Goal: Task Accomplishment & Management: Complete application form

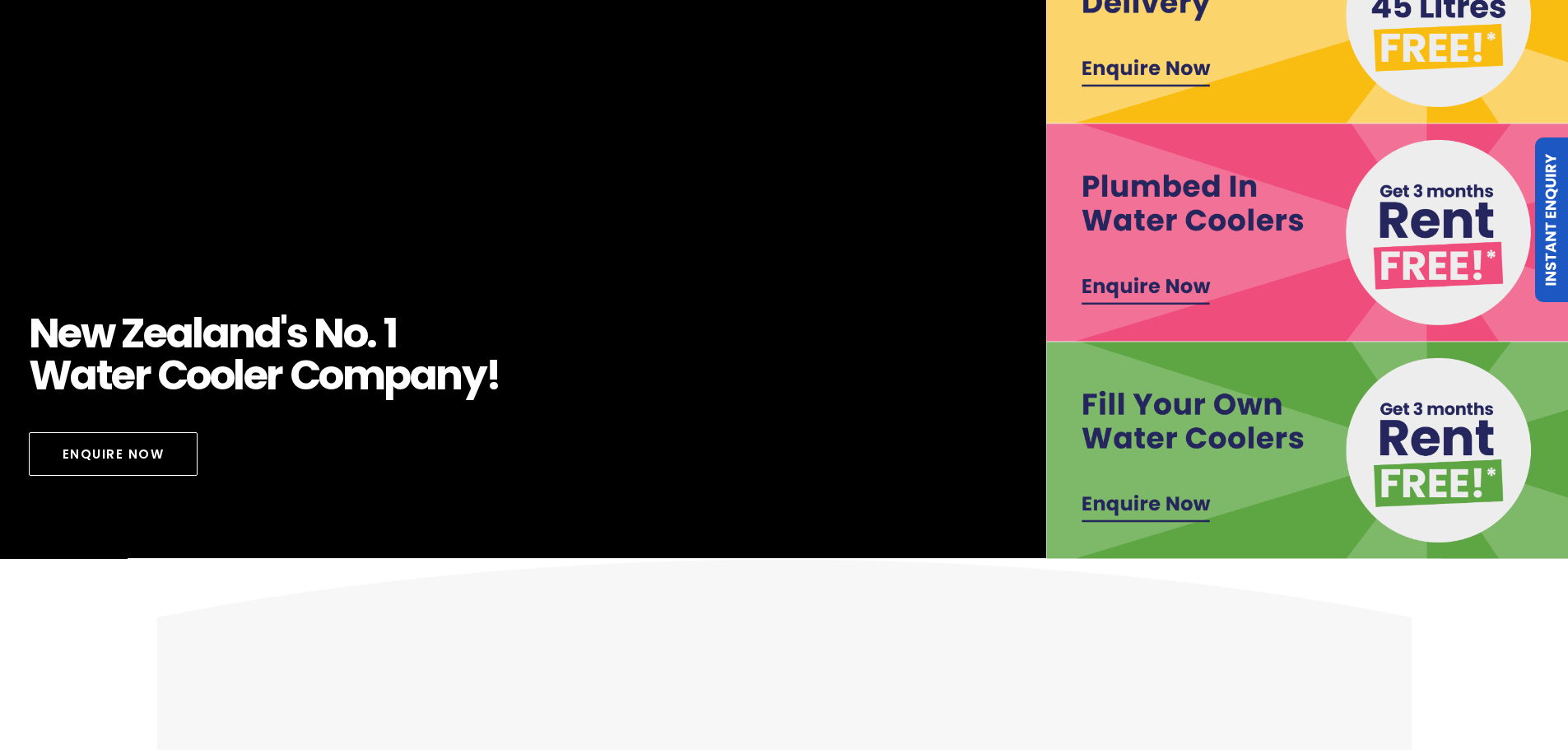
scroll to position [411, 0]
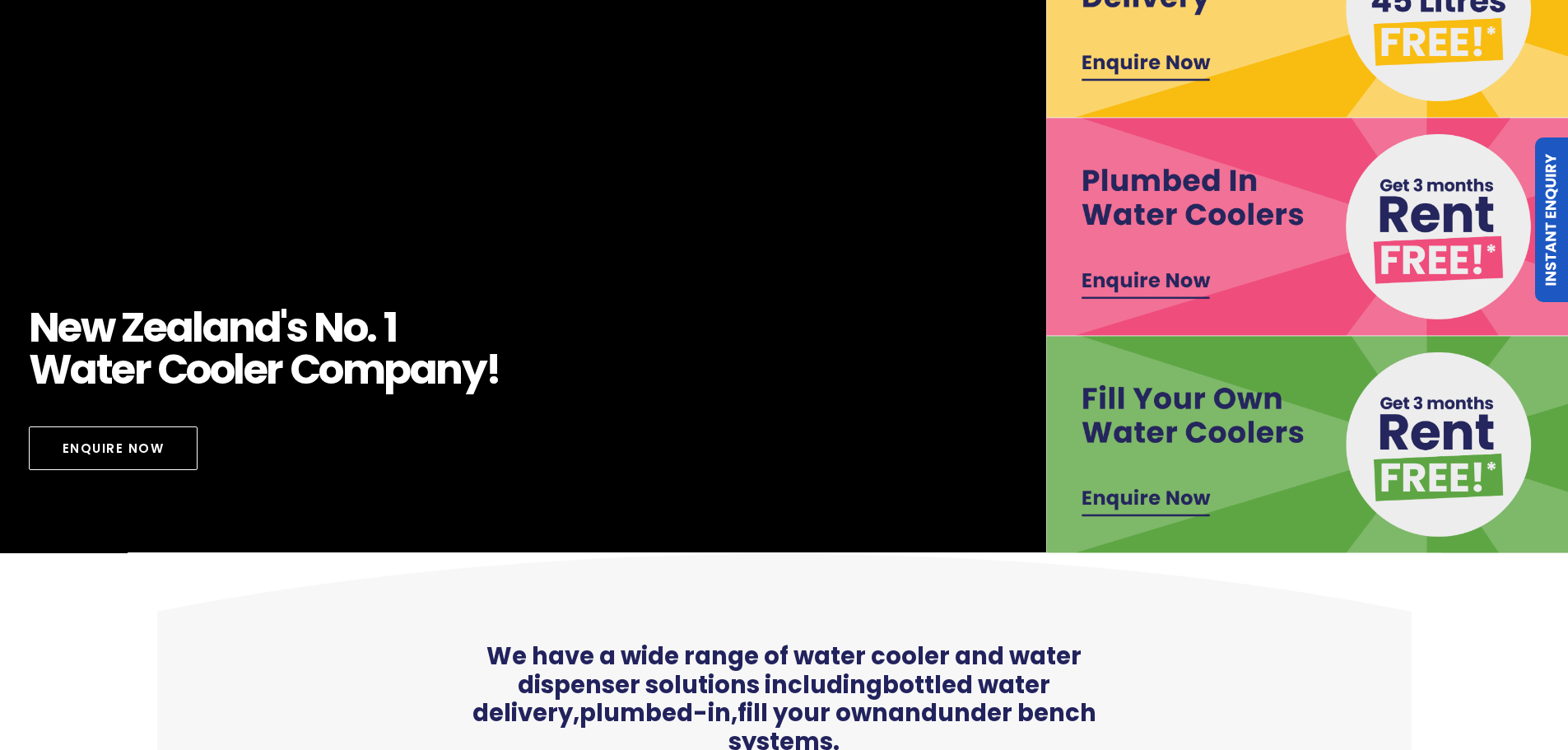
click at [1411, 465] on img at bounding box center [1307, 444] width 523 height 217
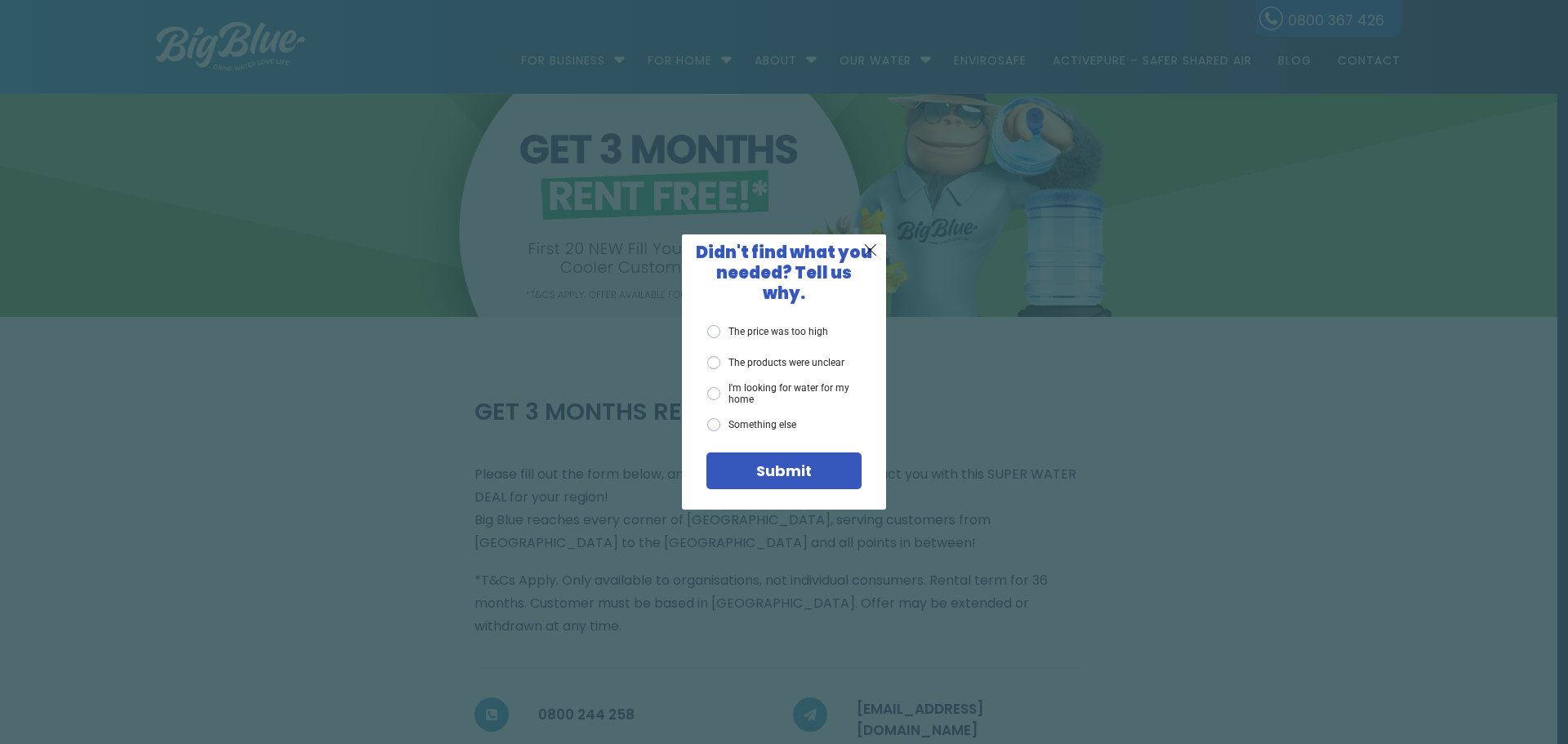
click at [1365, 61] on div "X Didn't find what you needed? Tell us why. The price was too high The products…" at bounding box center [784, 372] width 1568 height 744
click at [868, 260] on span "X" at bounding box center [870, 250] width 15 height 20
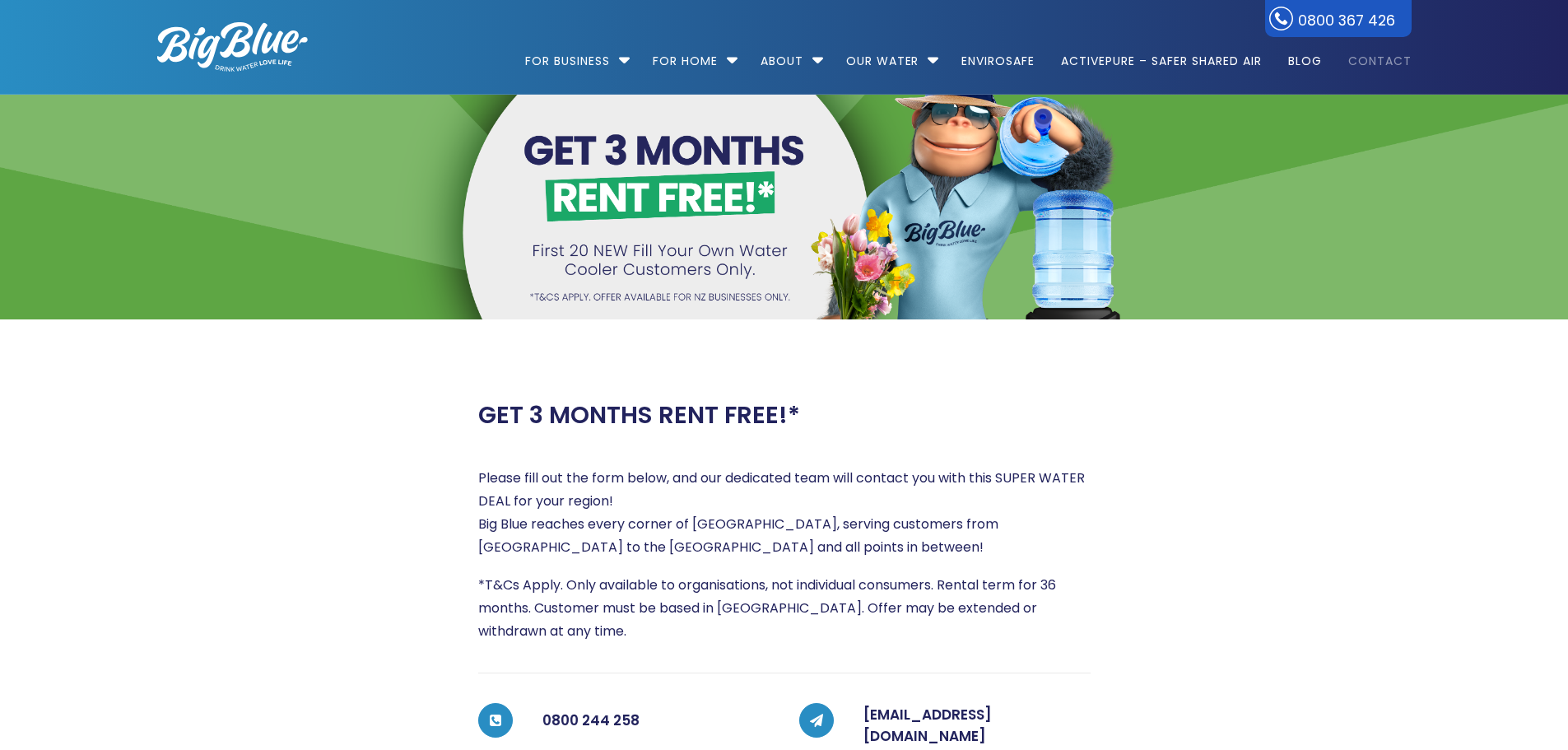
click at [1381, 54] on link "Contact" at bounding box center [1374, 53] width 75 height 106
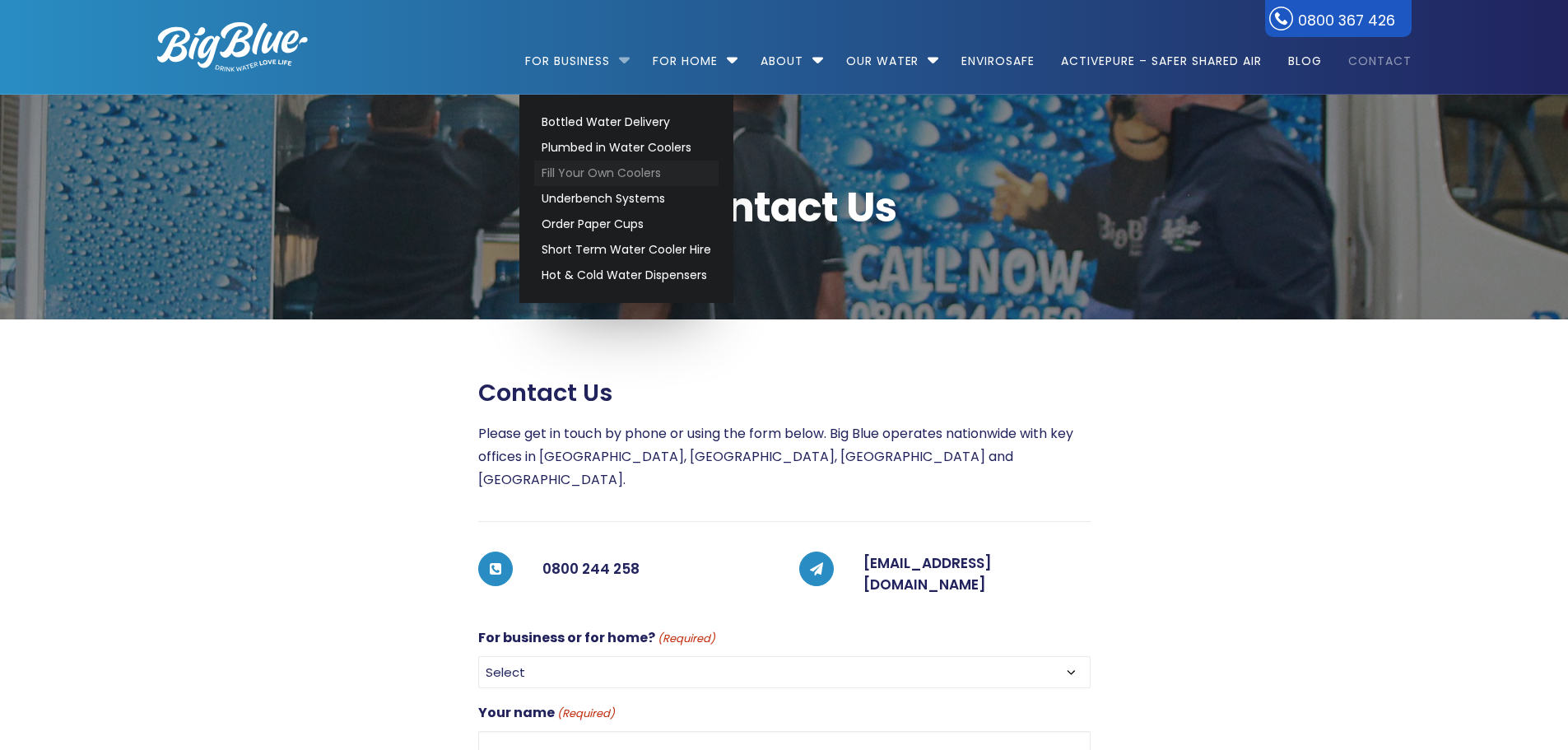
click at [589, 174] on link "Fill Your Own Coolers" at bounding box center [626, 173] width 185 height 25
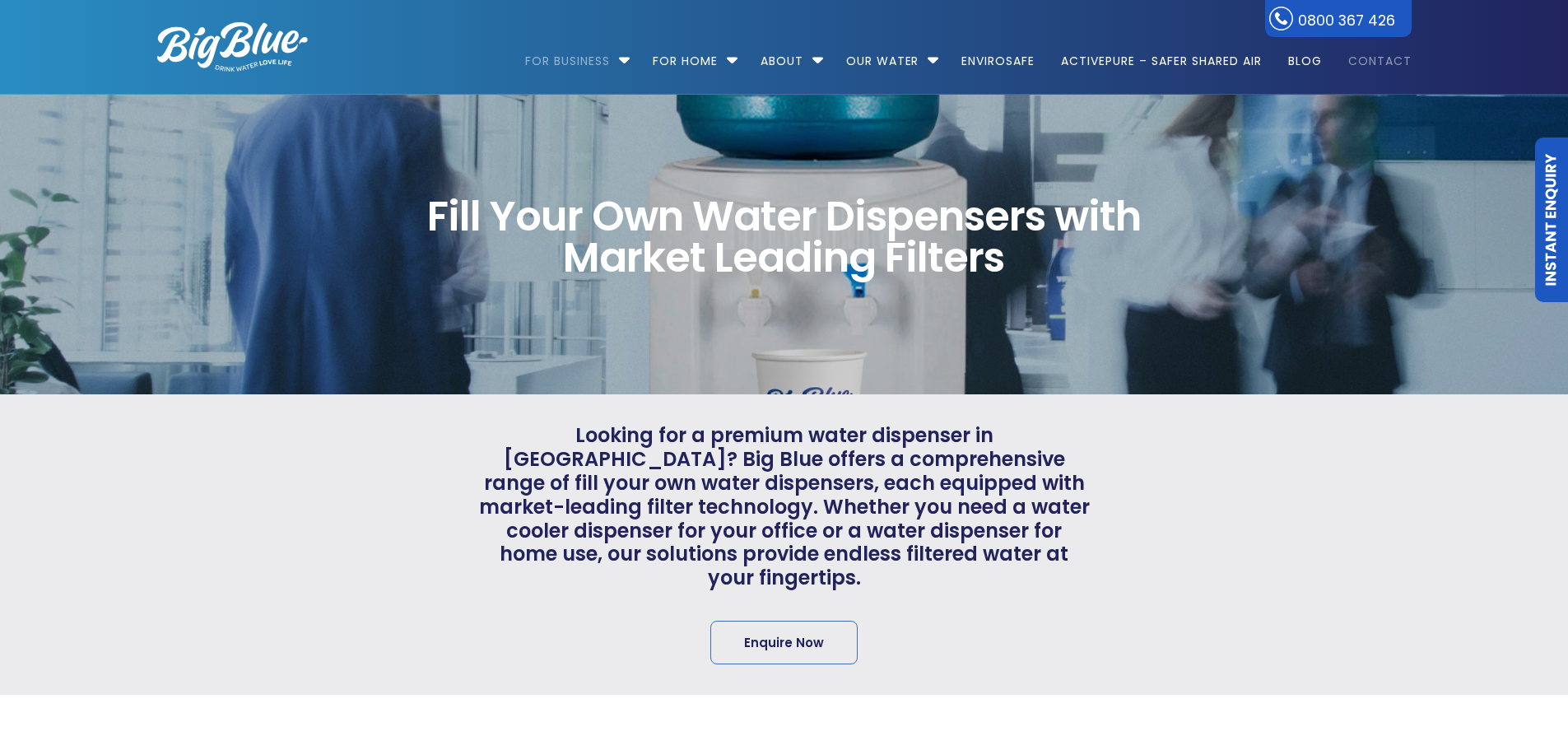
click at [1372, 60] on link "Contact" at bounding box center [1374, 53] width 75 height 106
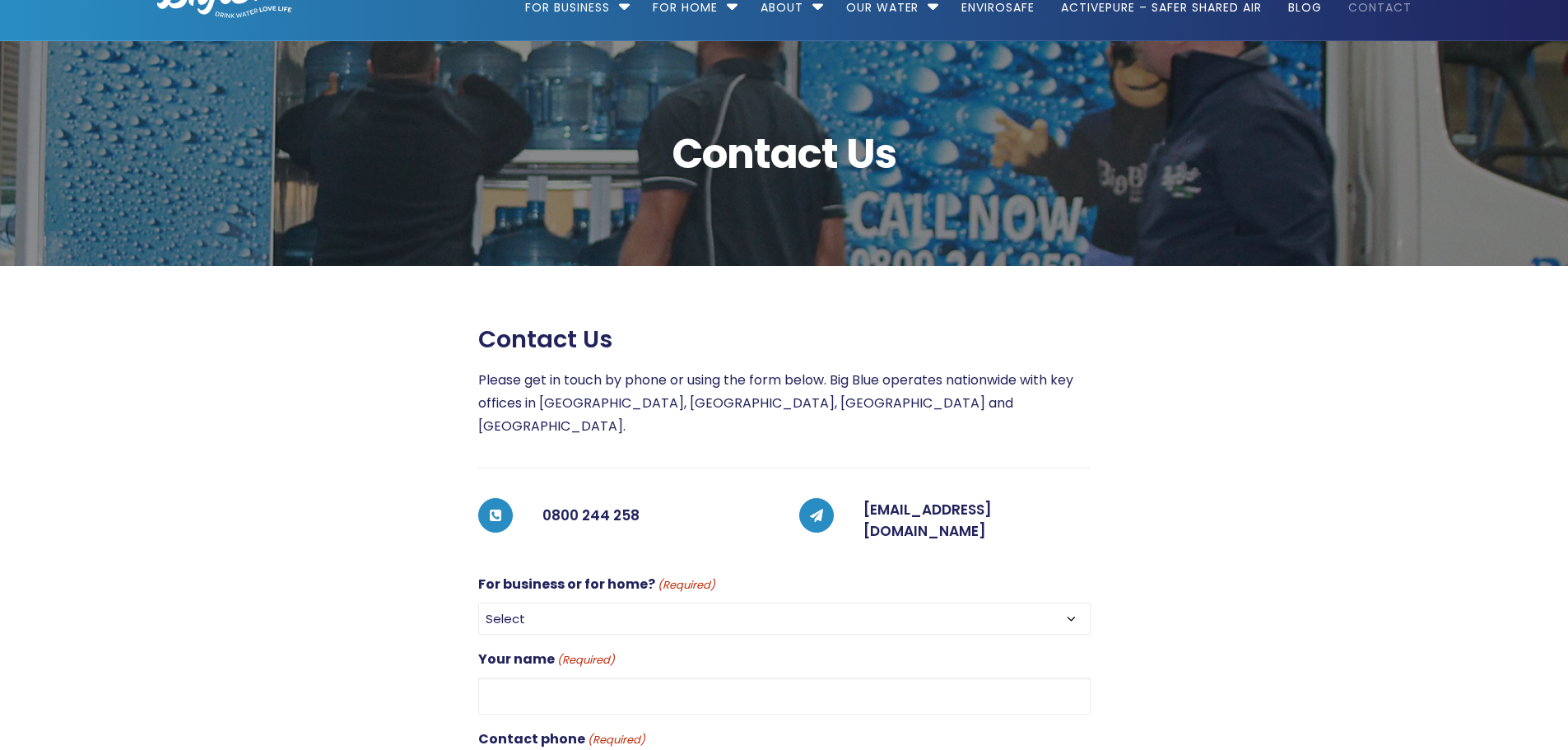
scroll to position [82, 0]
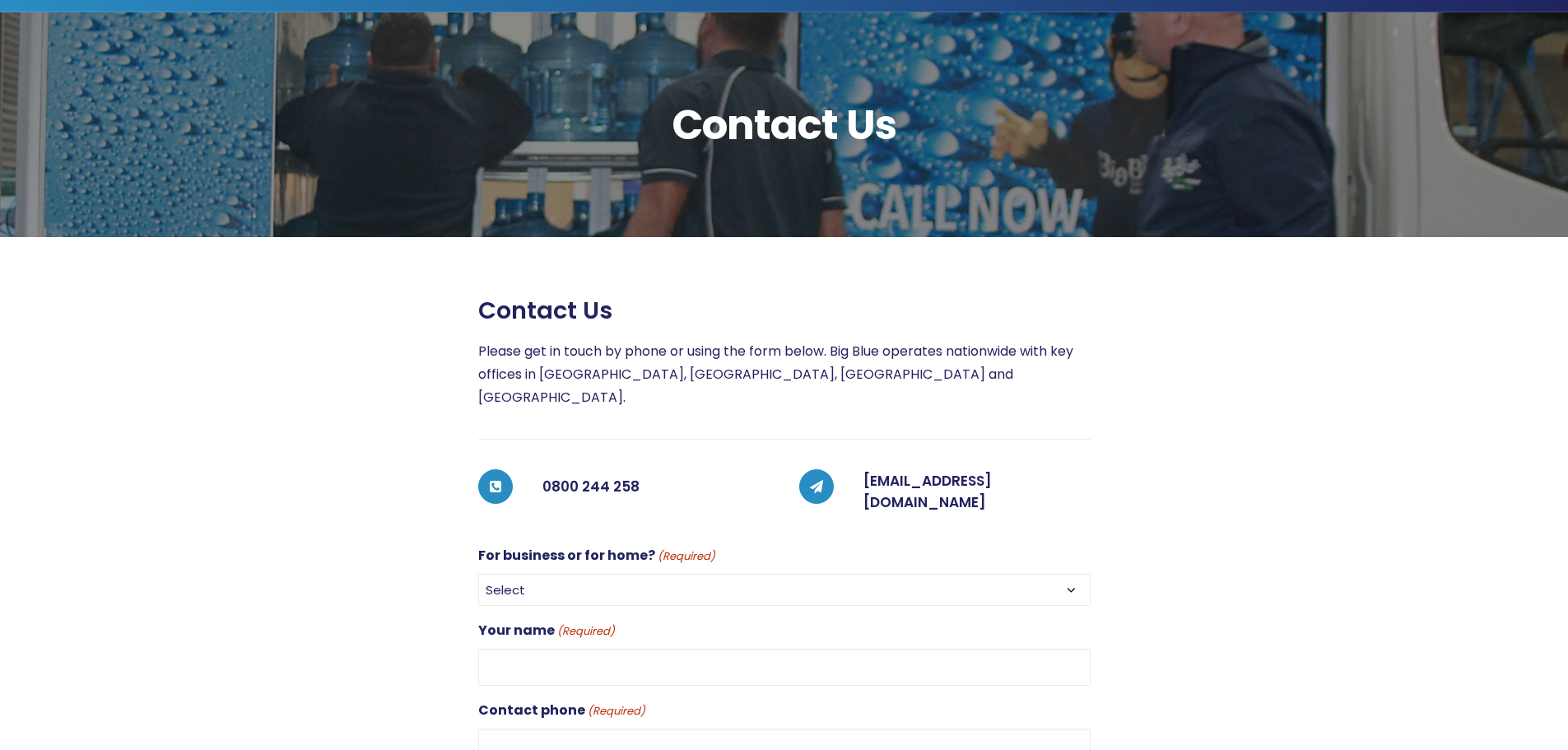
click at [572, 574] on select "Select For Business For Home" at bounding box center [784, 590] width 612 height 32
select select "For Business"
click at [478, 574] on select "Select For Business For Home" at bounding box center [784, 590] width 612 height 32
click at [564, 574] on select "Select For Business For Home" at bounding box center [784, 590] width 612 height 32
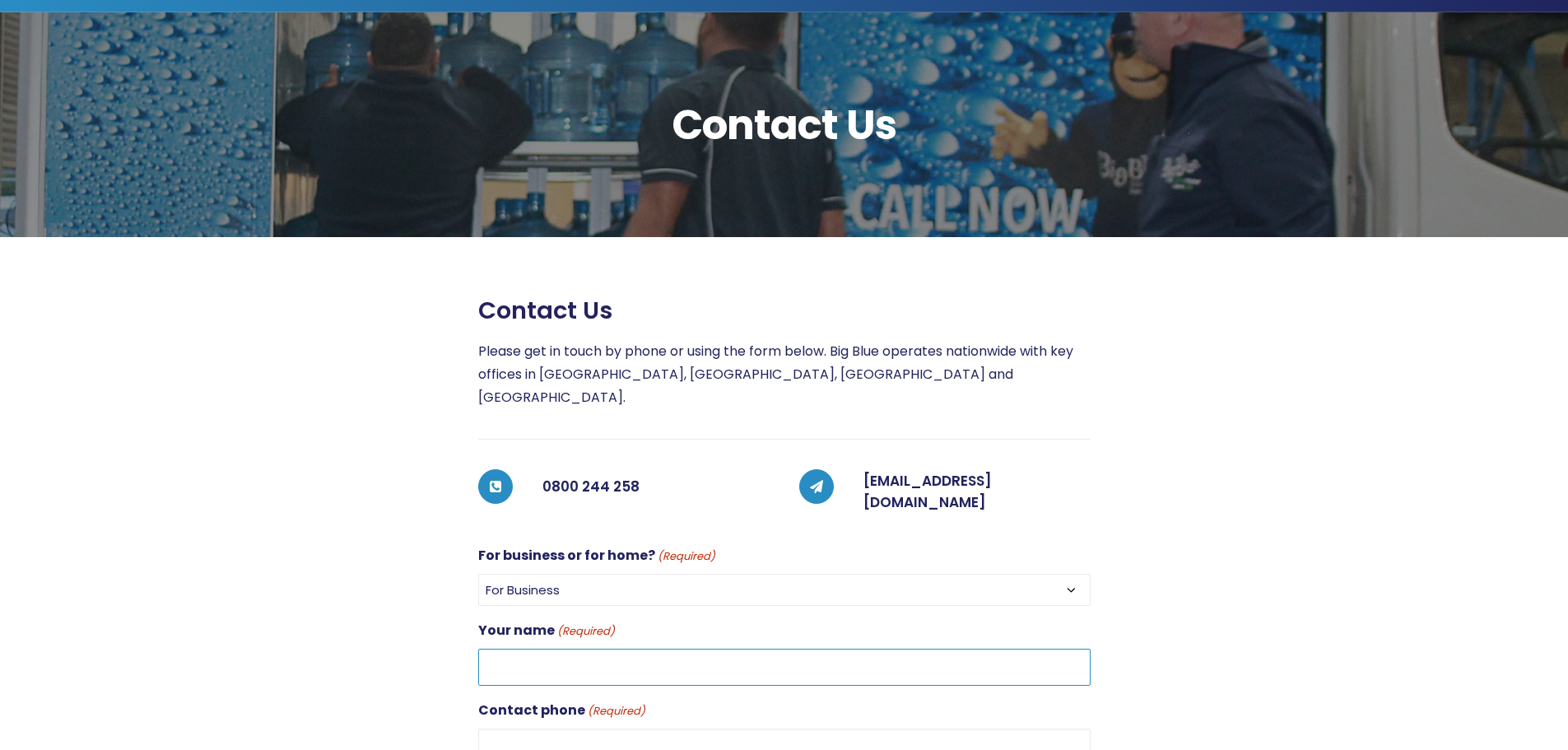
click at [532, 649] on input "Your name (Required)" at bounding box center [784, 668] width 612 height 37
type input "Paula Keats"
click at [612, 729] on input "Contact phone (Required)" at bounding box center [784, 747] width 612 height 37
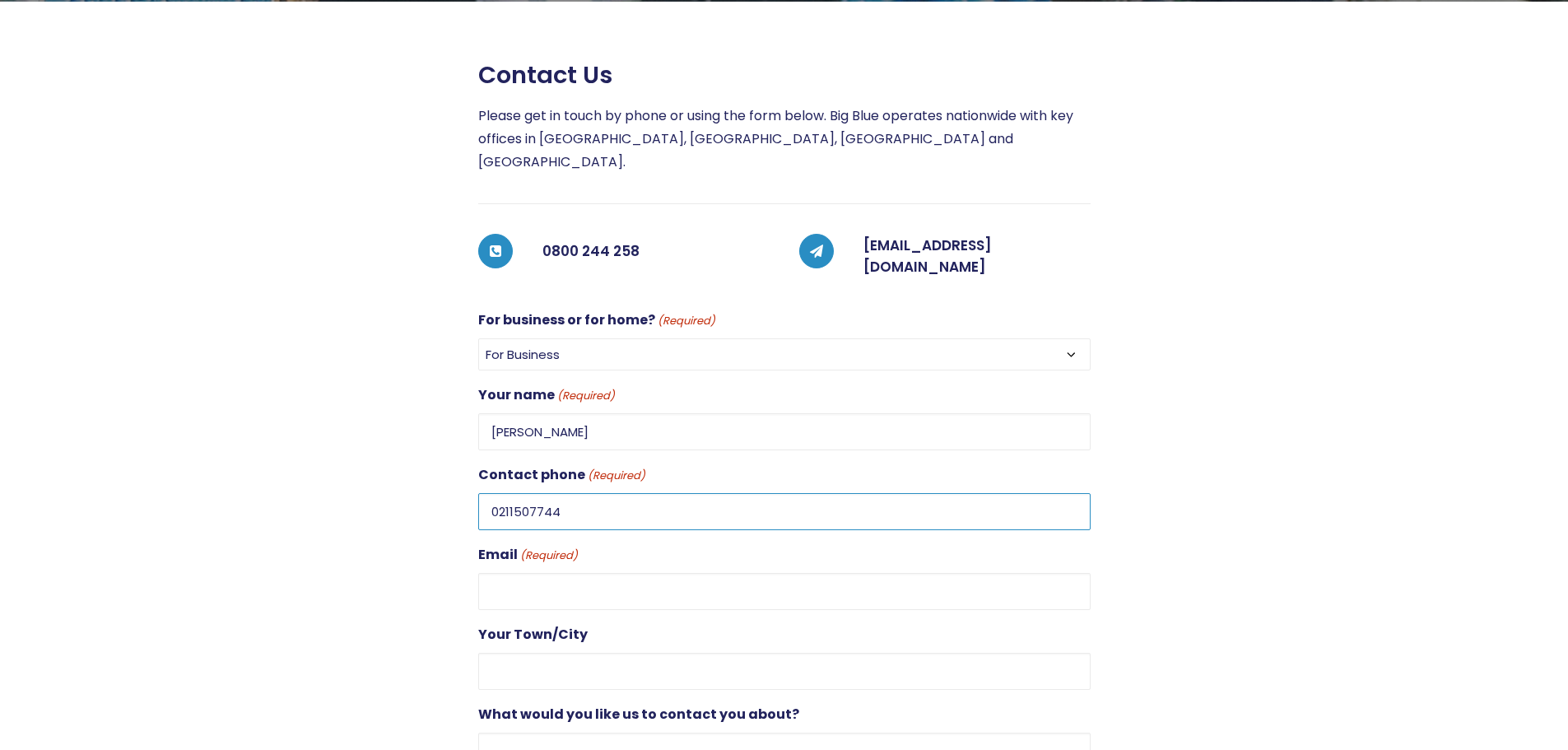
scroll to position [329, 0]
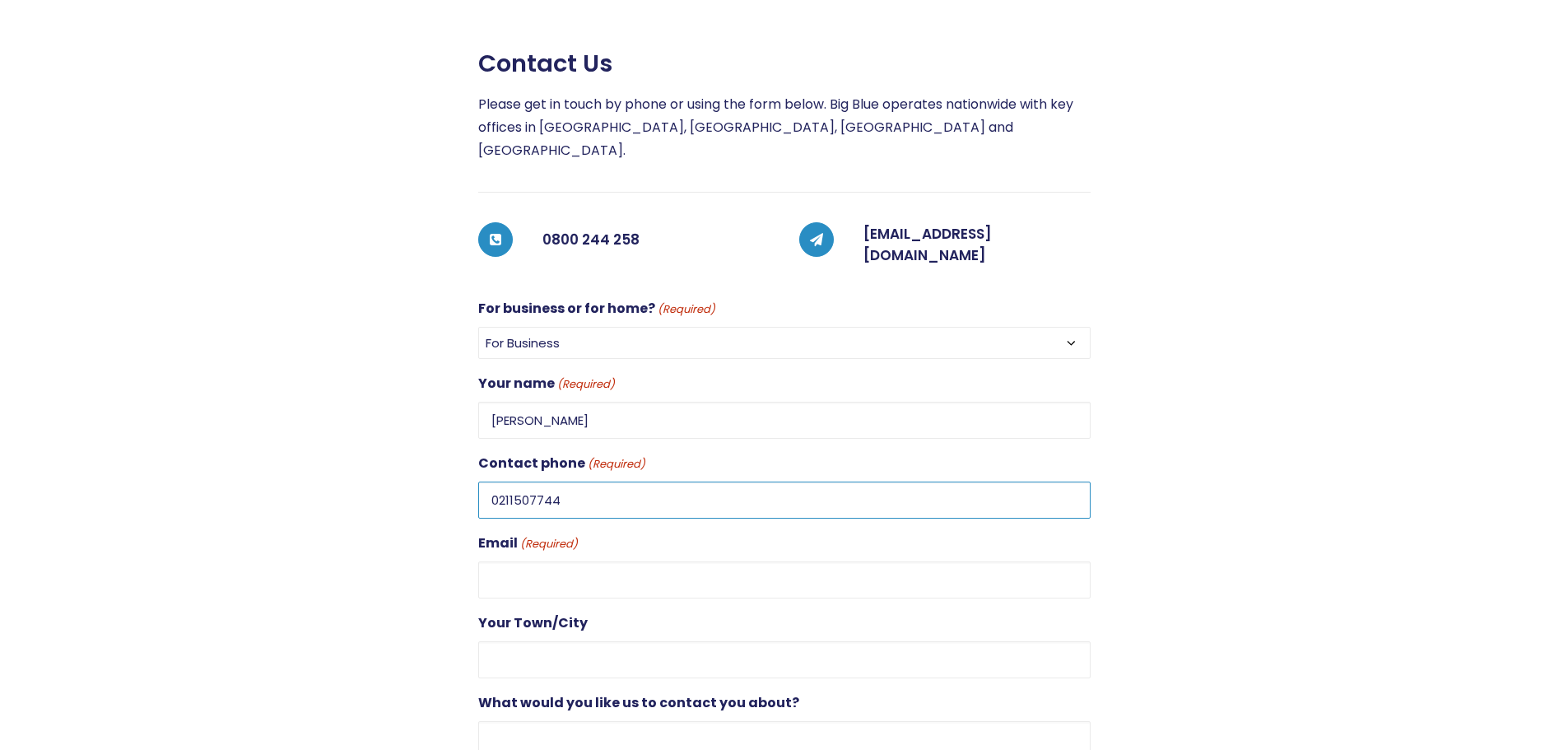
type input "0211507744"
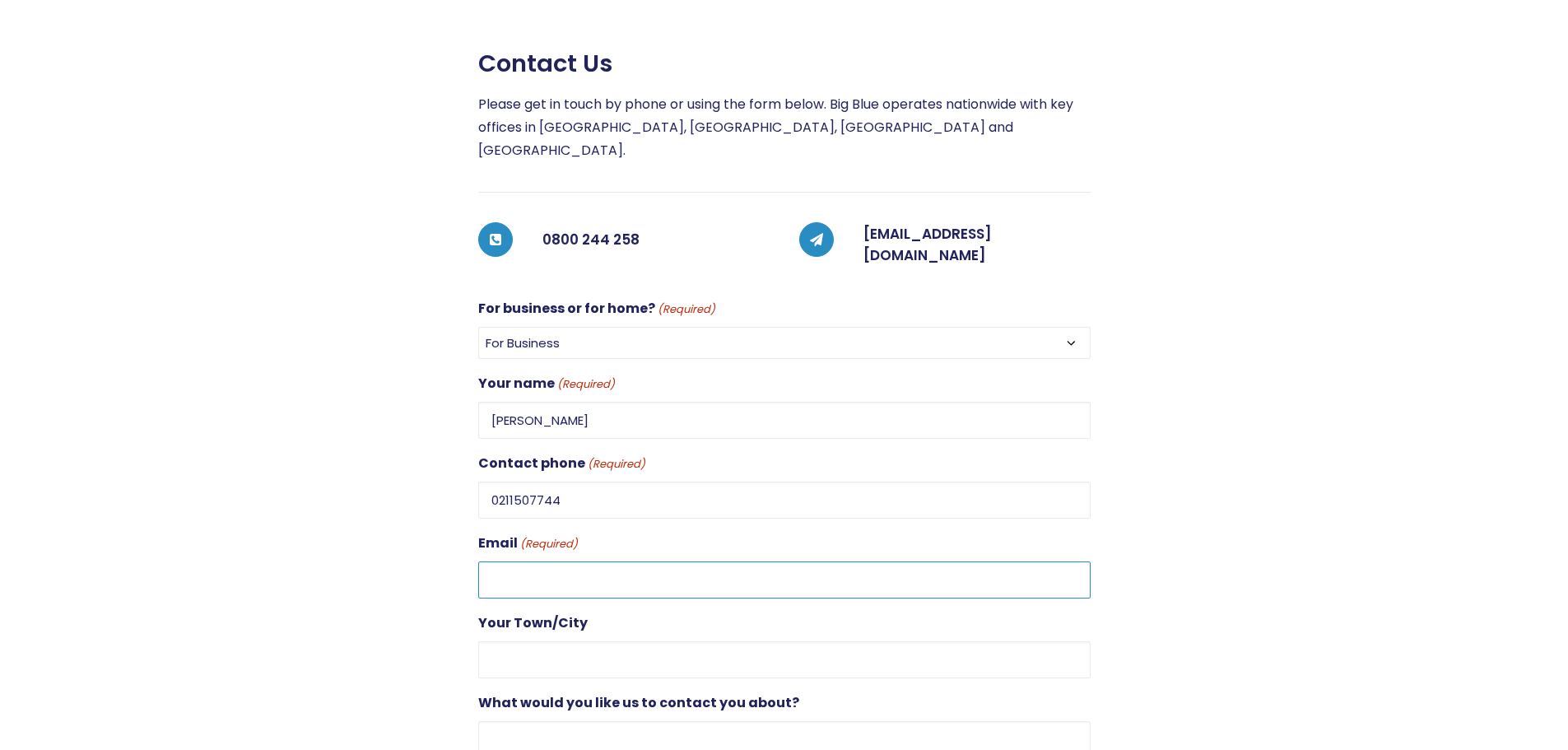
click at [558, 562] on input "Email (Required)" at bounding box center [784, 580] width 612 height 37
type input "paula@manapropertylaw.co.nz"
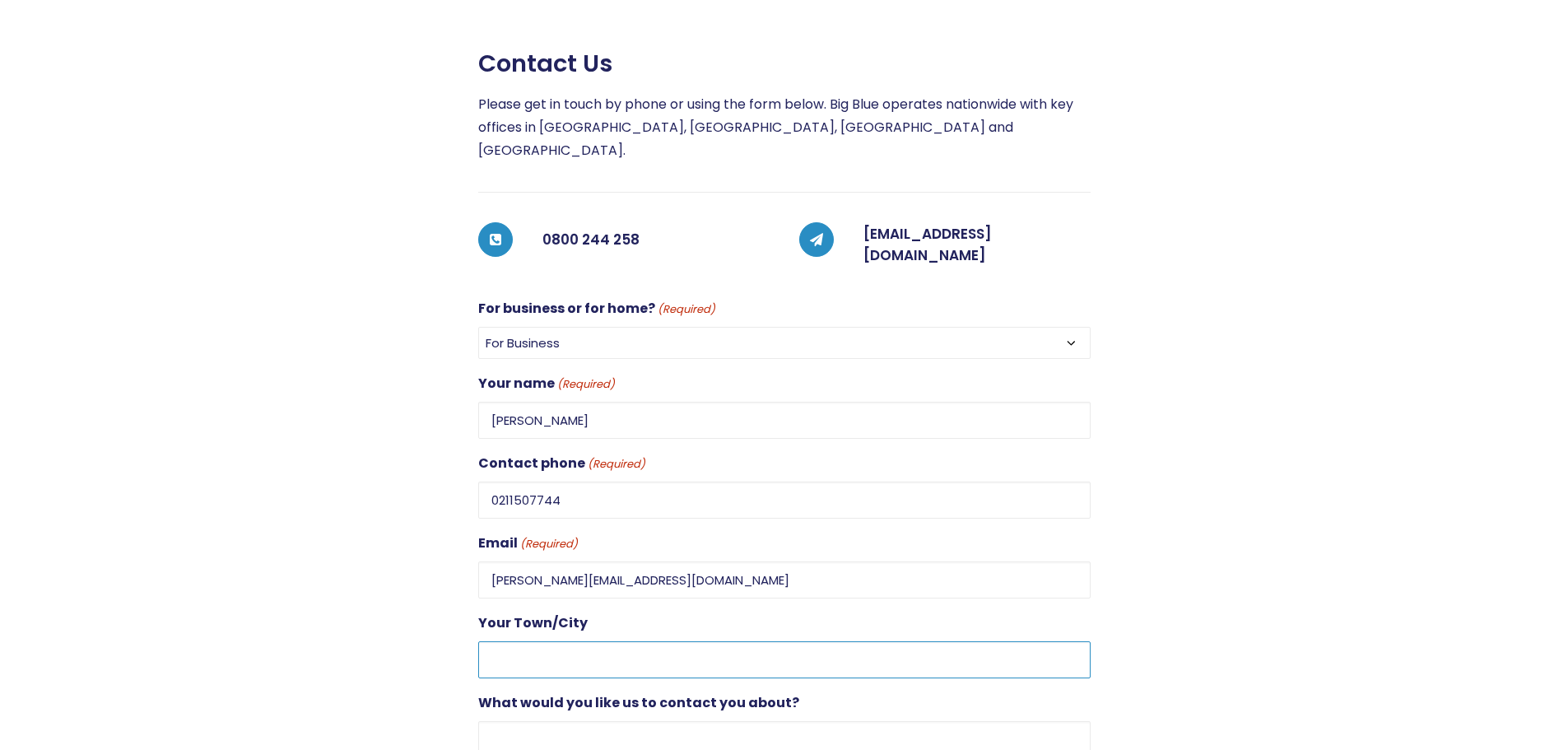
click at [543, 642] on input "Your Town/City" at bounding box center [784, 660] width 612 height 37
type input ":"
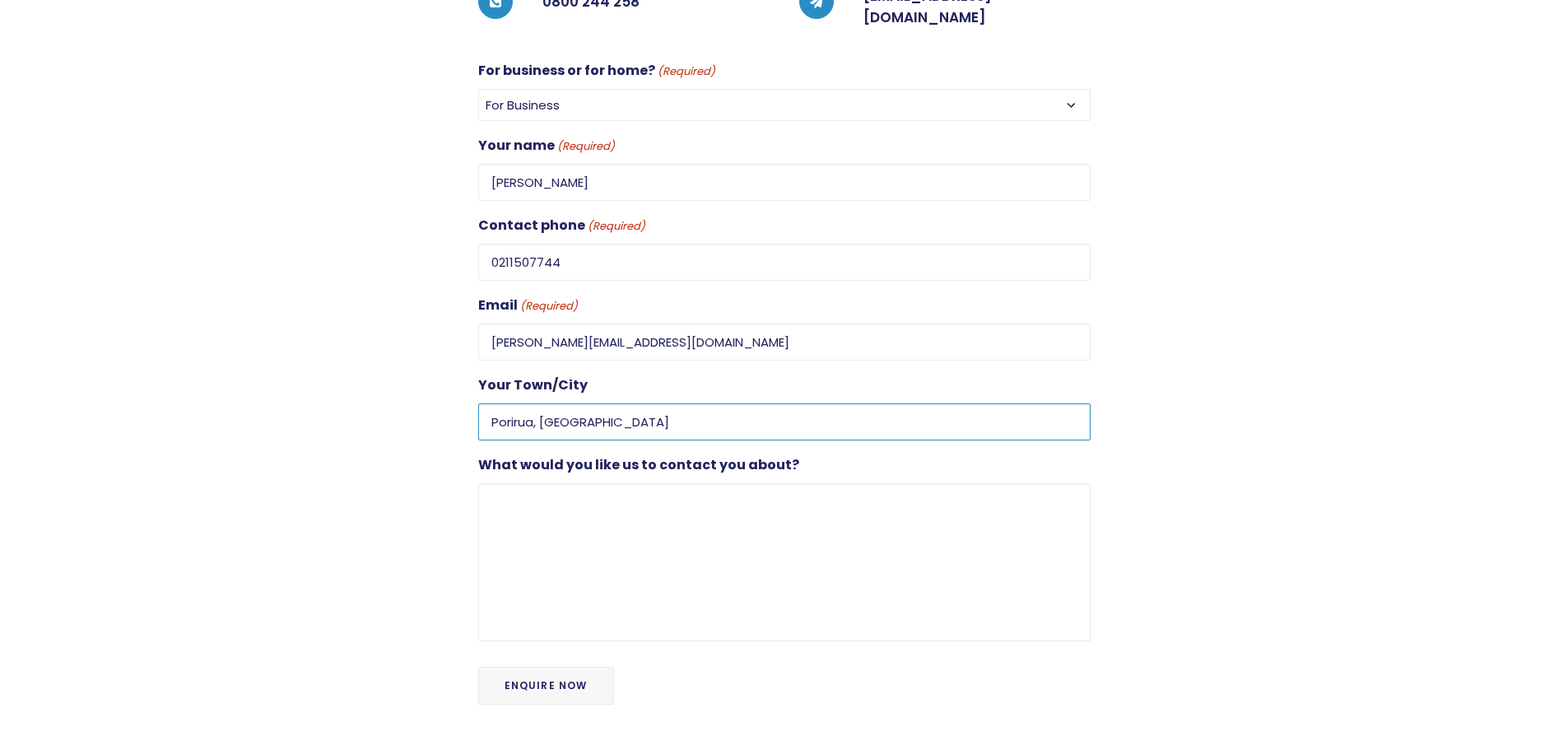
scroll to position [576, 0]
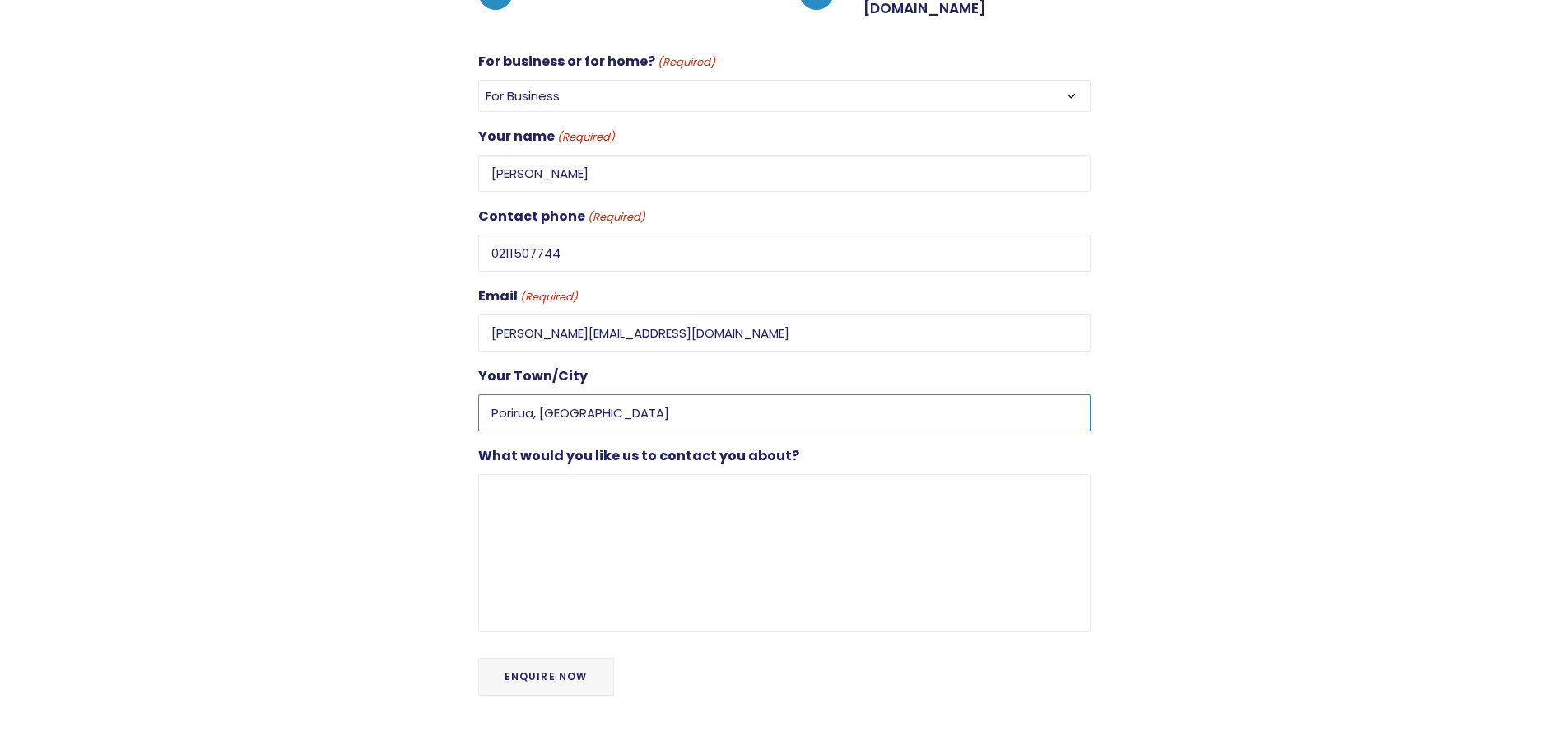
type input "Porirua, Wellington"
click at [539, 480] on div "Contact Us Contact us Please get in touch by phone or using the form below. Big…" at bounding box center [784, 146] width 1570 height 1257
type textarea "H"
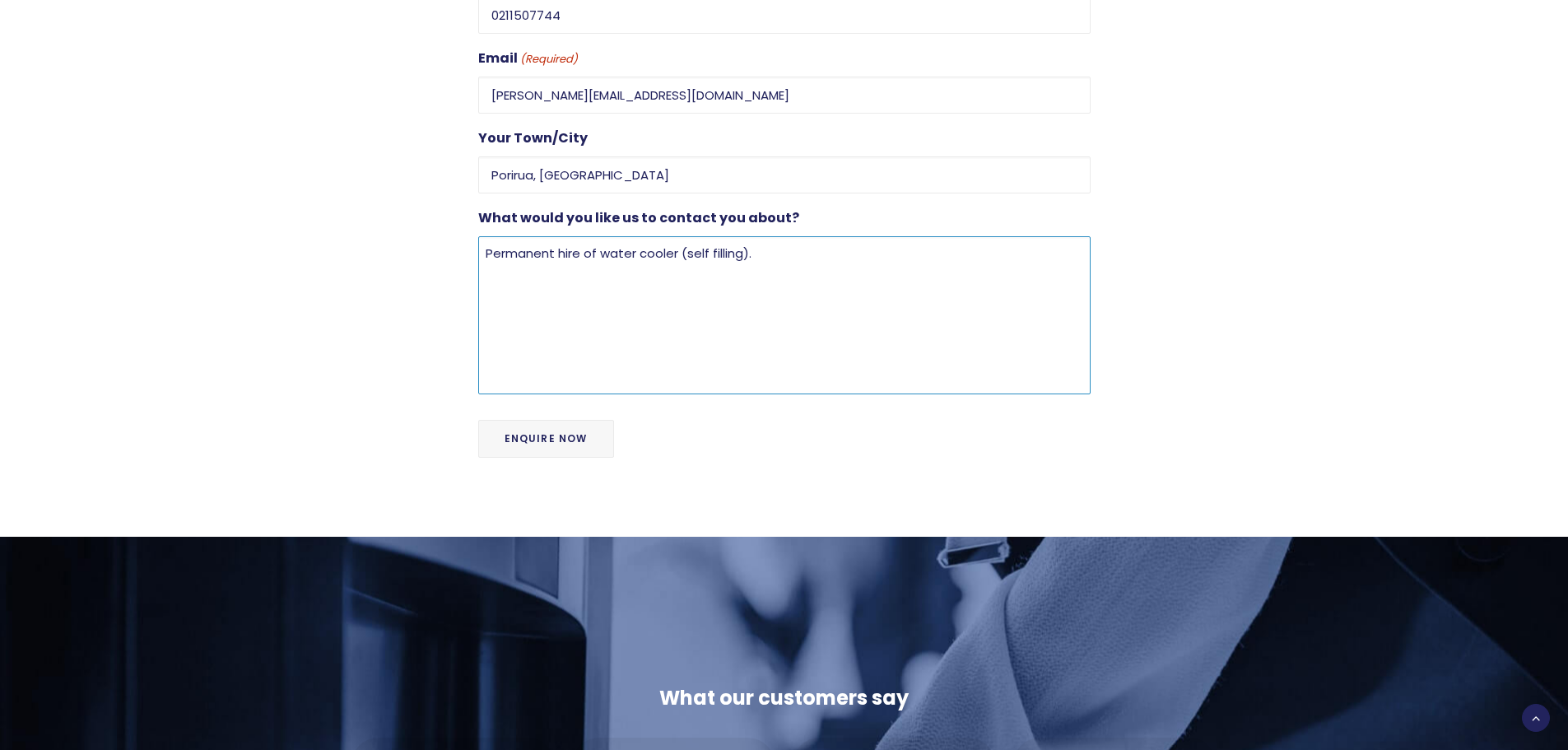
scroll to position [824, 0]
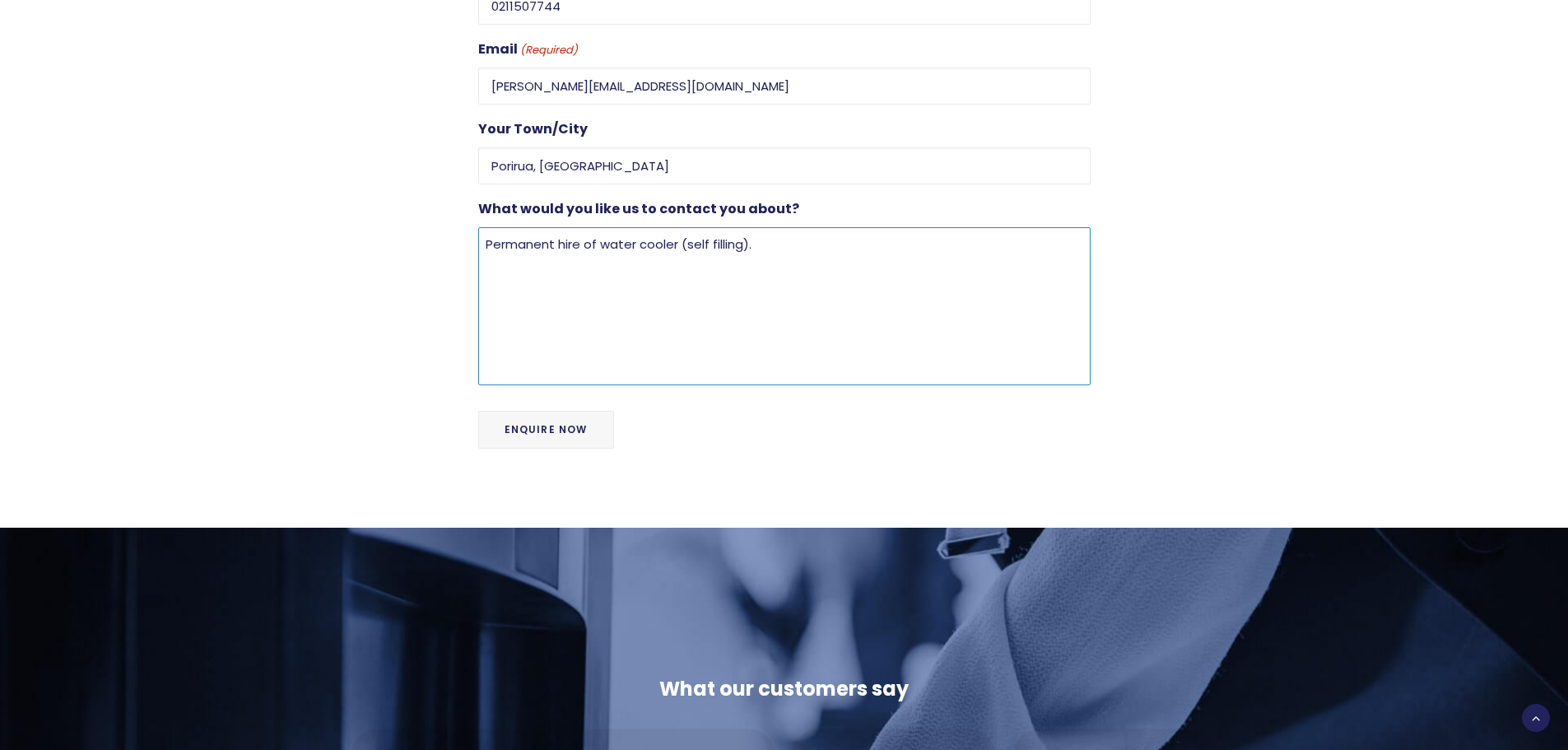
type textarea "Permanent hire of water cooler (self filling)."
click at [573, 410] on input "Enquire Now" at bounding box center [546, 429] width 136 height 38
